Goal: Complete application form: Complete application form

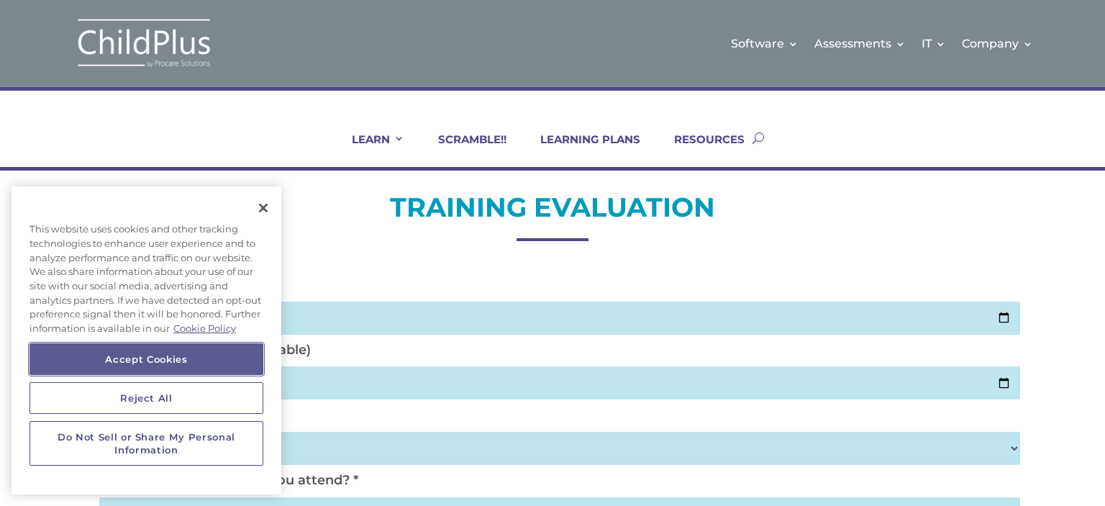
click at [181, 355] on button "Accept Cookies" at bounding box center [146, 359] width 234 height 32
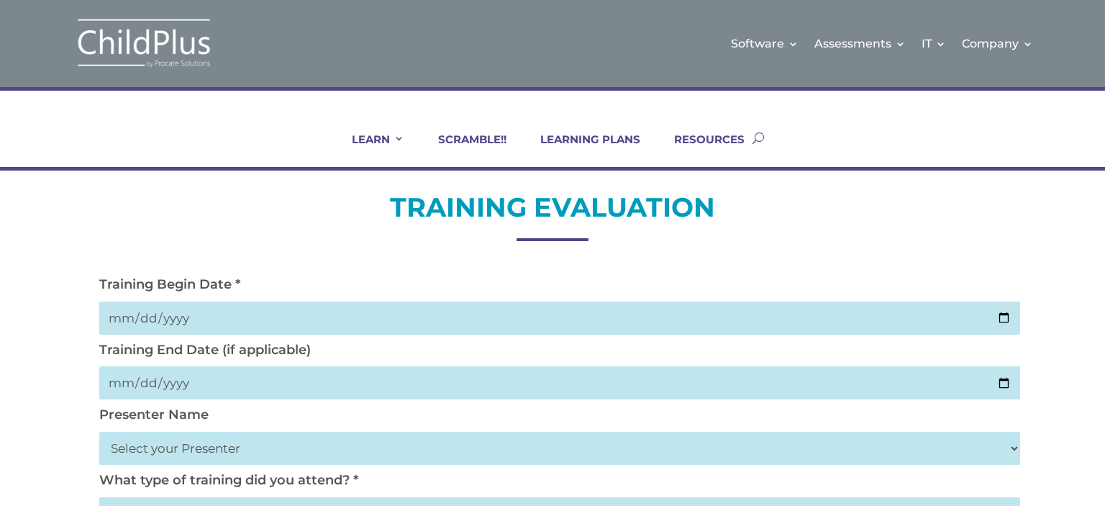
click at [162, 310] on input "date" at bounding box center [559, 317] width 920 height 33
click at [117, 319] on input "date" at bounding box center [559, 317] width 920 height 33
type input "[DATE]"
click at [124, 385] on input "date" at bounding box center [559, 382] width 920 height 33
type input "[DATE]"
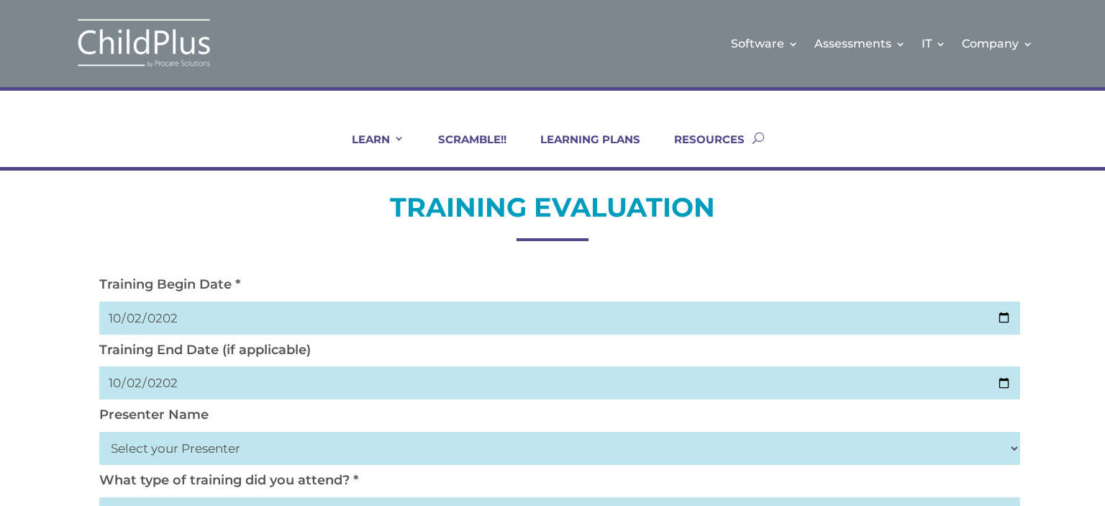
click at [132, 444] on select "Select your Presenter [PERSON_NAME] [PERSON_NAME] [PERSON_NAME] [PERSON_NAME] […" at bounding box center [559, 447] width 920 height 33
select select "[PERSON_NAME]"
click at [99, 431] on select "Select your Presenter [PERSON_NAME] [PERSON_NAME] [PERSON_NAME] [PERSON_NAME] […" at bounding box center [559, 447] width 920 height 33
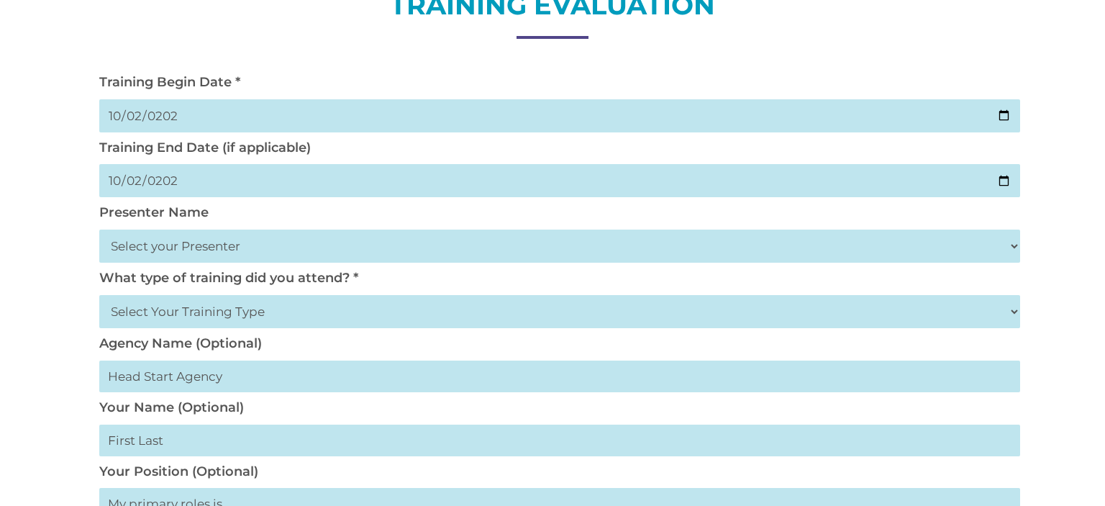
scroll to position [209, 0]
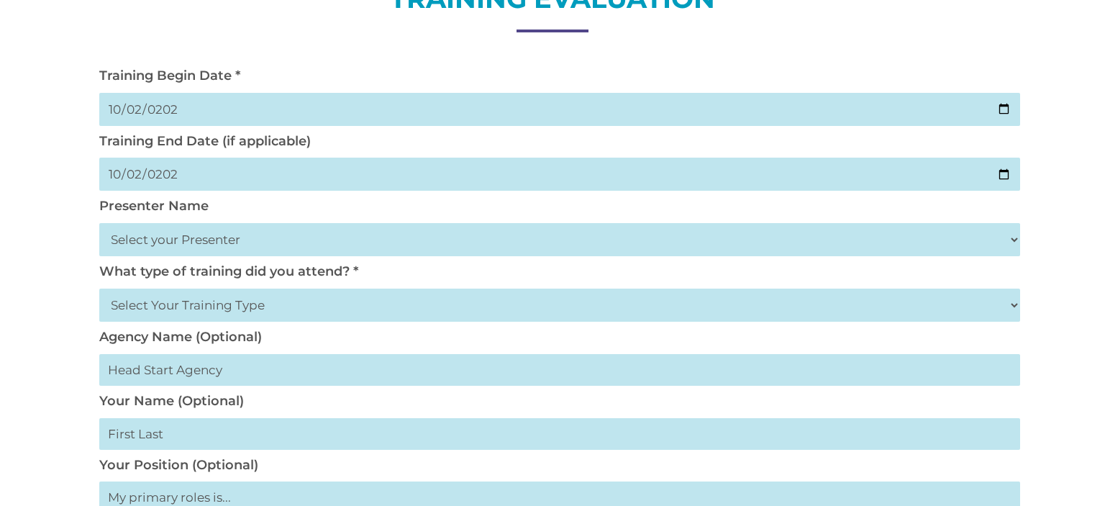
click at [118, 311] on select "Select Your Training Type On-site (at your agency) Virtual Visit Live Group Web…" at bounding box center [559, 304] width 920 height 33
click at [99, 288] on select "Select Your Training Type On-site (at your agency) Virtual Visit Live Group Web…" at bounding box center [559, 304] width 920 height 33
click at [67, 334] on div "TRAINING EVALUATION Training Begin Date * [DATE] Training End Date (if applicab…" at bounding box center [552, 509] width 1105 height 1094
click at [135, 303] on select "Select Your Training Type On-site (at your agency) Virtual Visit Live Group Web…" at bounding box center [559, 304] width 920 height 33
select select "Live Group Webinar"
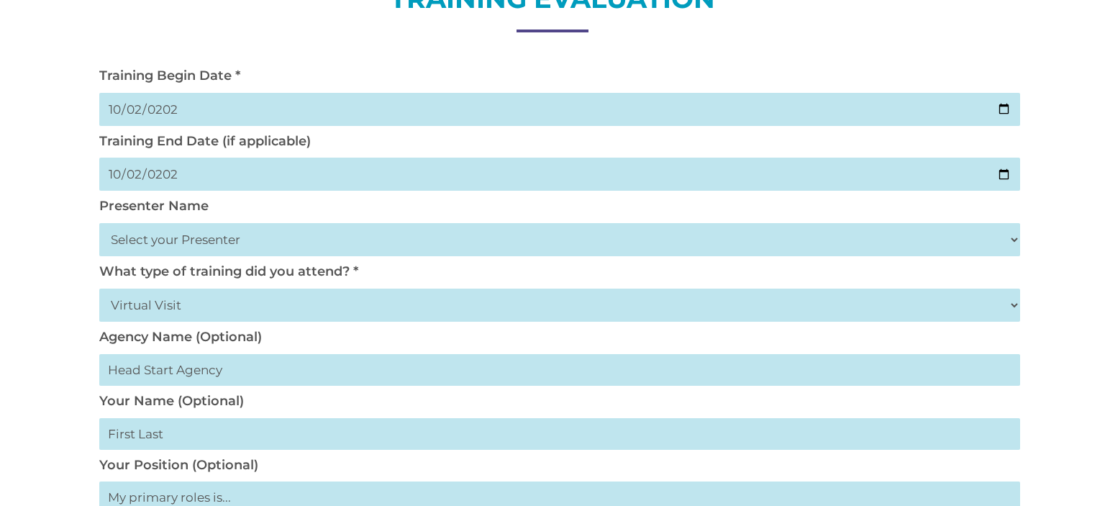
click at [99, 288] on select "Select Your Training Type On-site (at your agency) Virtual Visit Live Group Web…" at bounding box center [559, 304] width 920 height 33
click at [58, 338] on div "TRAINING EVALUATION Training Begin Date * [DATE] Training End Date (if applicab…" at bounding box center [552, 509] width 1105 height 1094
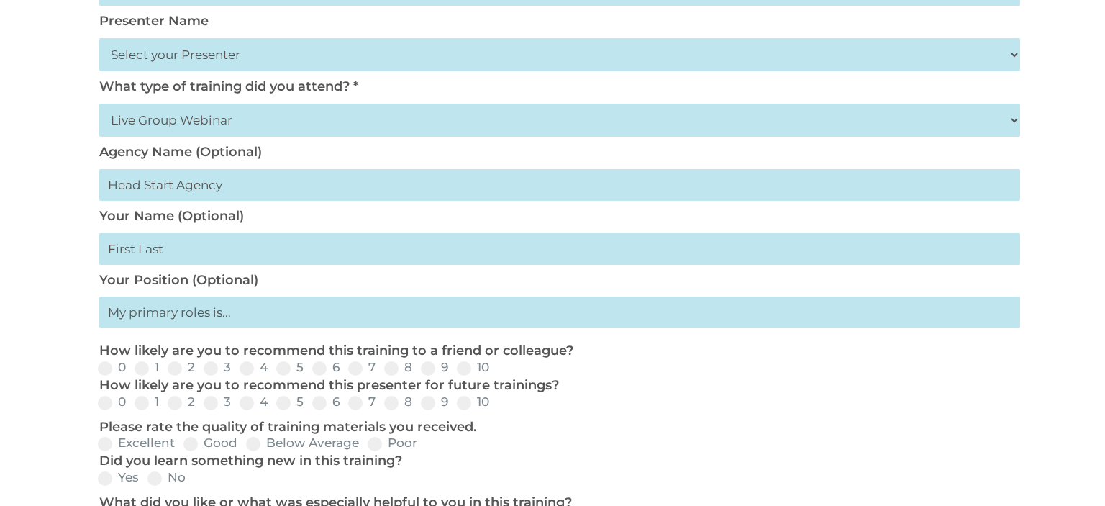
scroll to position [410, 0]
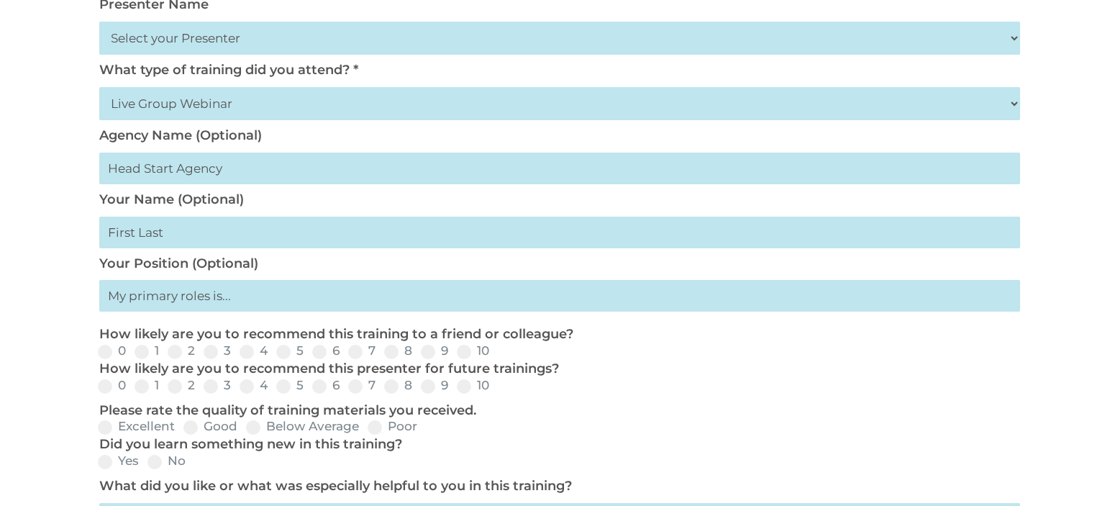
click at [135, 175] on input "text" at bounding box center [559, 168] width 920 height 32
click at [129, 239] on input "text" at bounding box center [559, 232] width 920 height 32
type input "M"
click at [153, 301] on input "text" at bounding box center [559, 296] width 920 height 32
type input "Teacher"
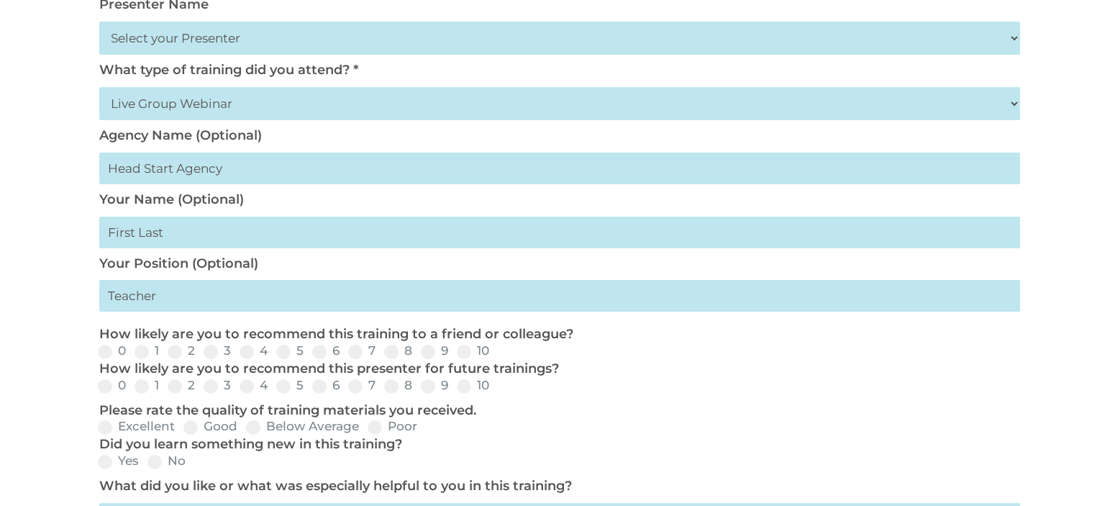
click at [63, 301] on div "TRAINING EVALUATION Training Begin Date * 2025-10-02 Training End Date (if appl…" at bounding box center [552, 308] width 1105 height 1094
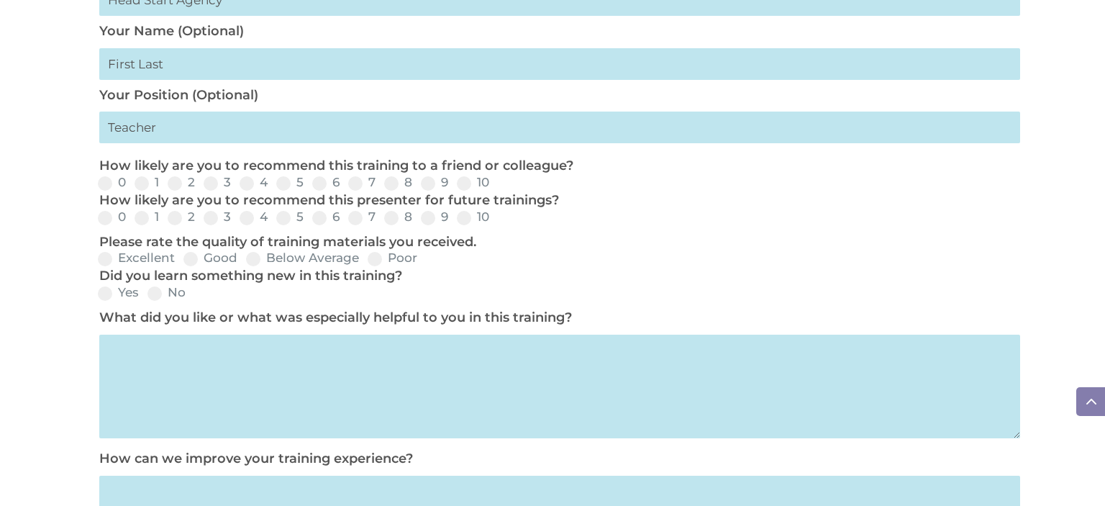
scroll to position [593, 0]
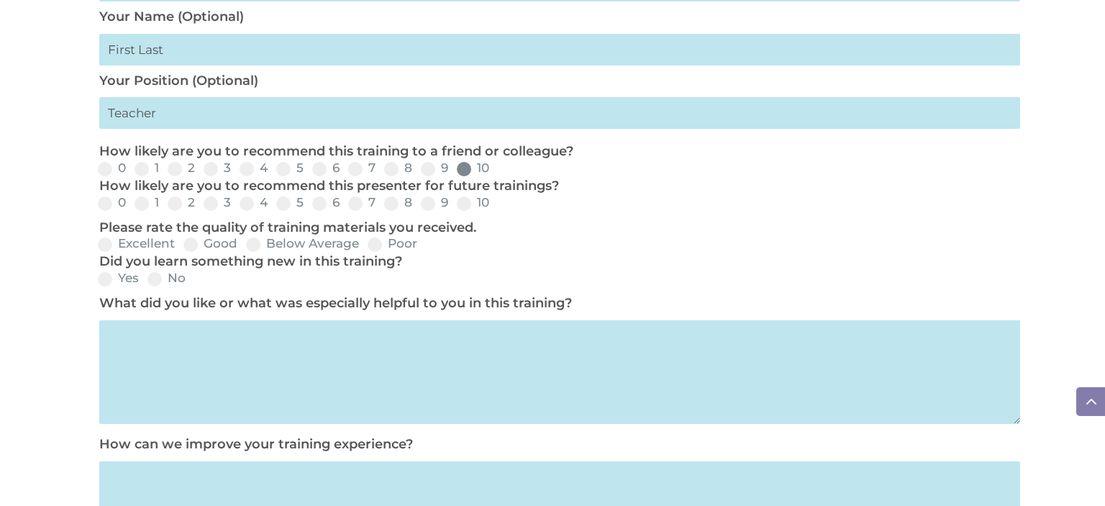
click at [459, 174] on span at bounding box center [464, 169] width 14 height 14
click at [496, 174] on input "10" at bounding box center [500, 173] width 9 height 9
radio input "true"
click at [461, 208] on span at bounding box center [464, 203] width 14 height 14
click at [496, 208] on input "10" at bounding box center [500, 208] width 9 height 9
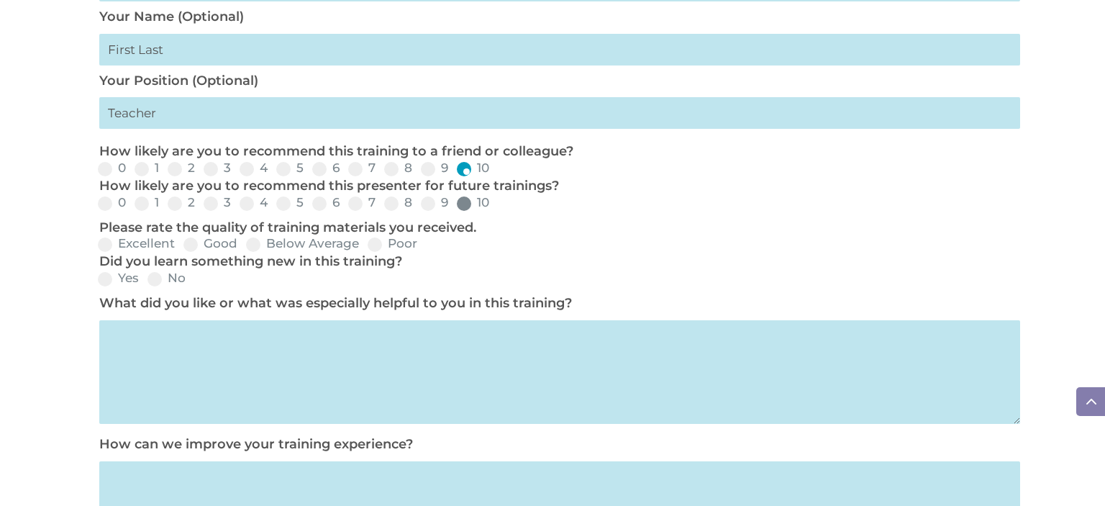
radio input "true"
click at [75, 241] on div "TRAINING EVALUATION Training Begin Date * 2025-10-02 Training End Date (if appl…" at bounding box center [552, 125] width 1105 height 1094
click at [109, 244] on span at bounding box center [105, 244] width 14 height 14
click at [182, 244] on input "Excellent" at bounding box center [186, 248] width 9 height 9
radio input "true"
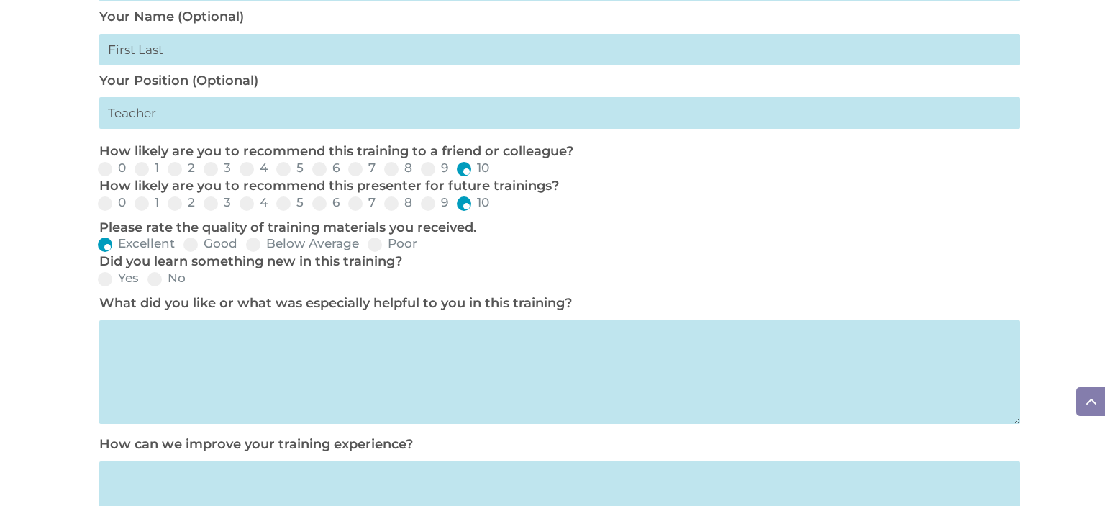
click at [58, 256] on div "TRAINING EVALUATION Training Begin Date * 2025-10-02 Training End Date (if appl…" at bounding box center [552, 125] width 1105 height 1094
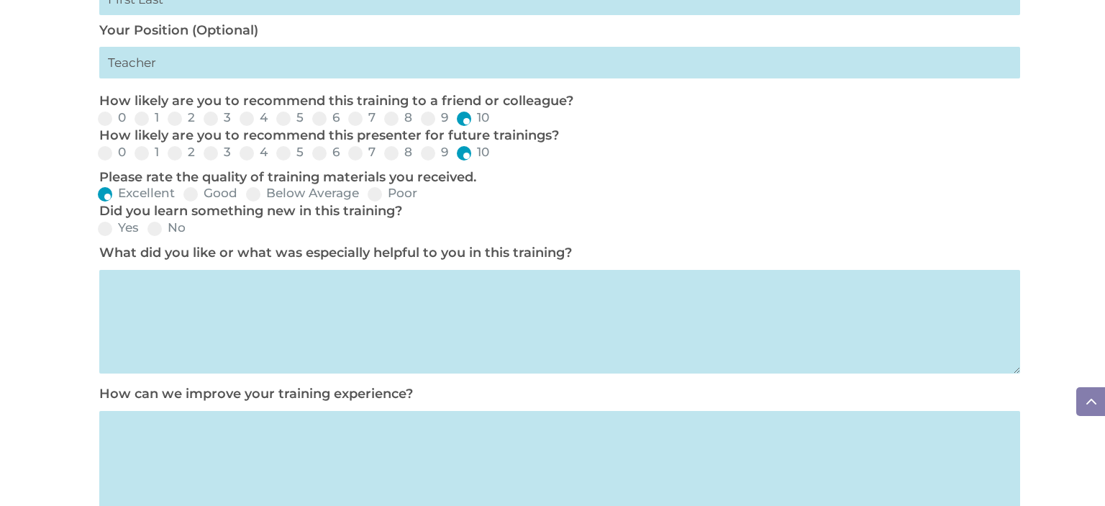
scroll to position [644, 0]
click at [101, 232] on span at bounding box center [105, 228] width 14 height 14
click at [146, 232] on input "Yes" at bounding box center [150, 232] width 9 height 9
radio input "true"
click at [161, 302] on textarea at bounding box center [559, 321] width 920 height 104
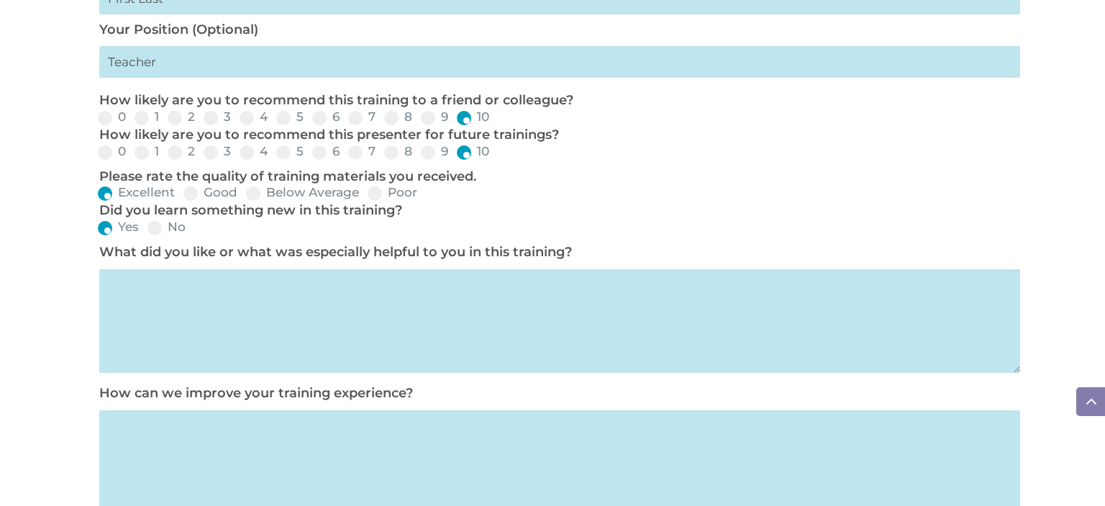
click at [407, 334] on textarea at bounding box center [559, 321] width 920 height 104
type textarea "T"
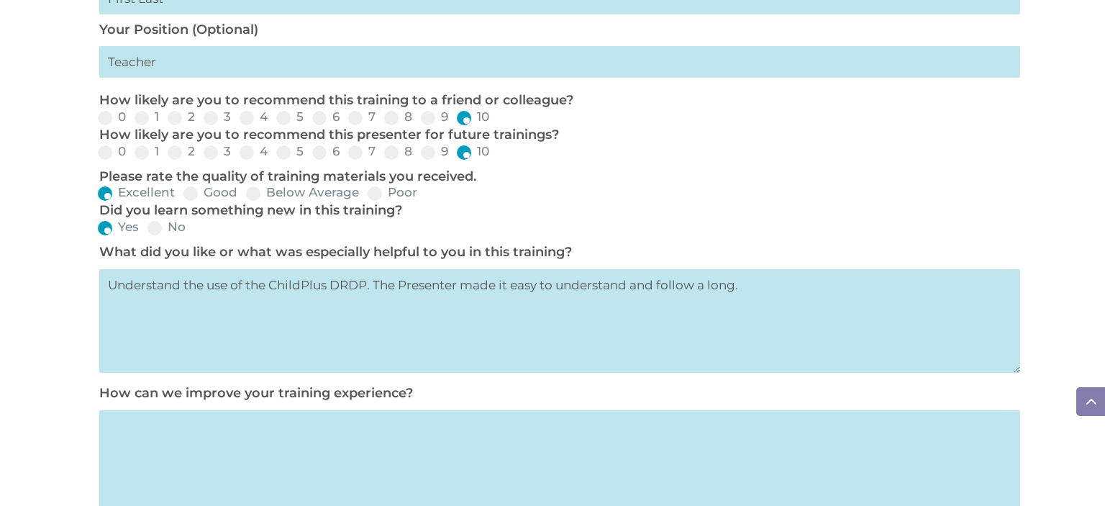
type textarea "Understand the use of the ChildPlus DRDP. The Presenter made it easy to underst…"
click at [303, 450] on textarea at bounding box center [559, 462] width 920 height 104
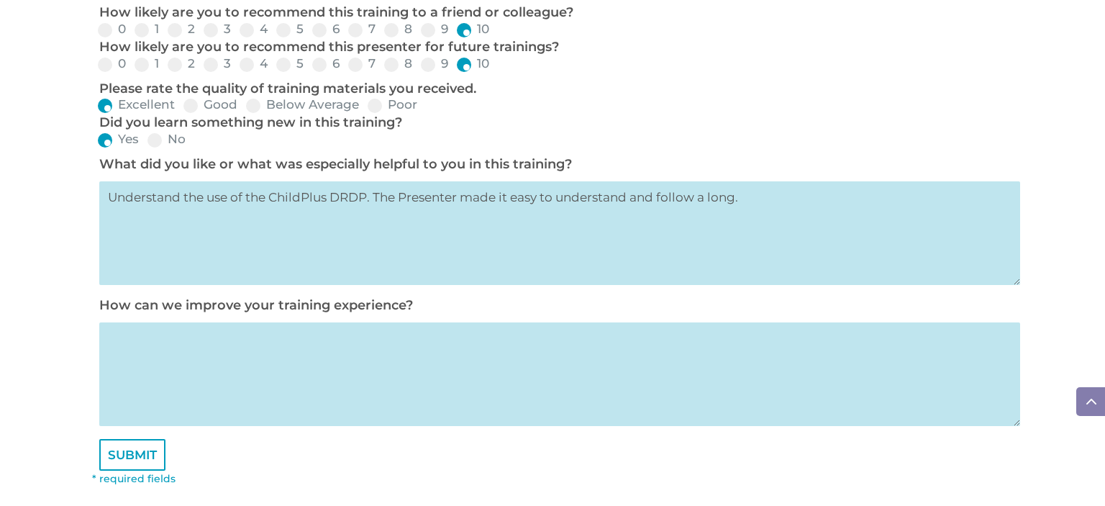
scroll to position [734, 0]
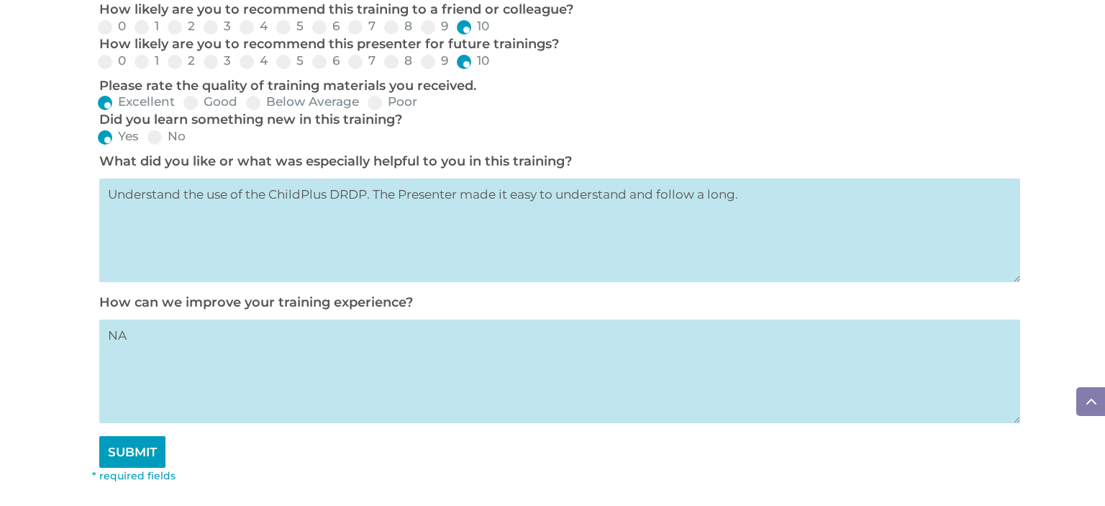
type textarea "NA"
click at [140, 462] on input "SUBMIT" at bounding box center [132, 452] width 66 height 32
